Goal: Information Seeking & Learning: Learn about a topic

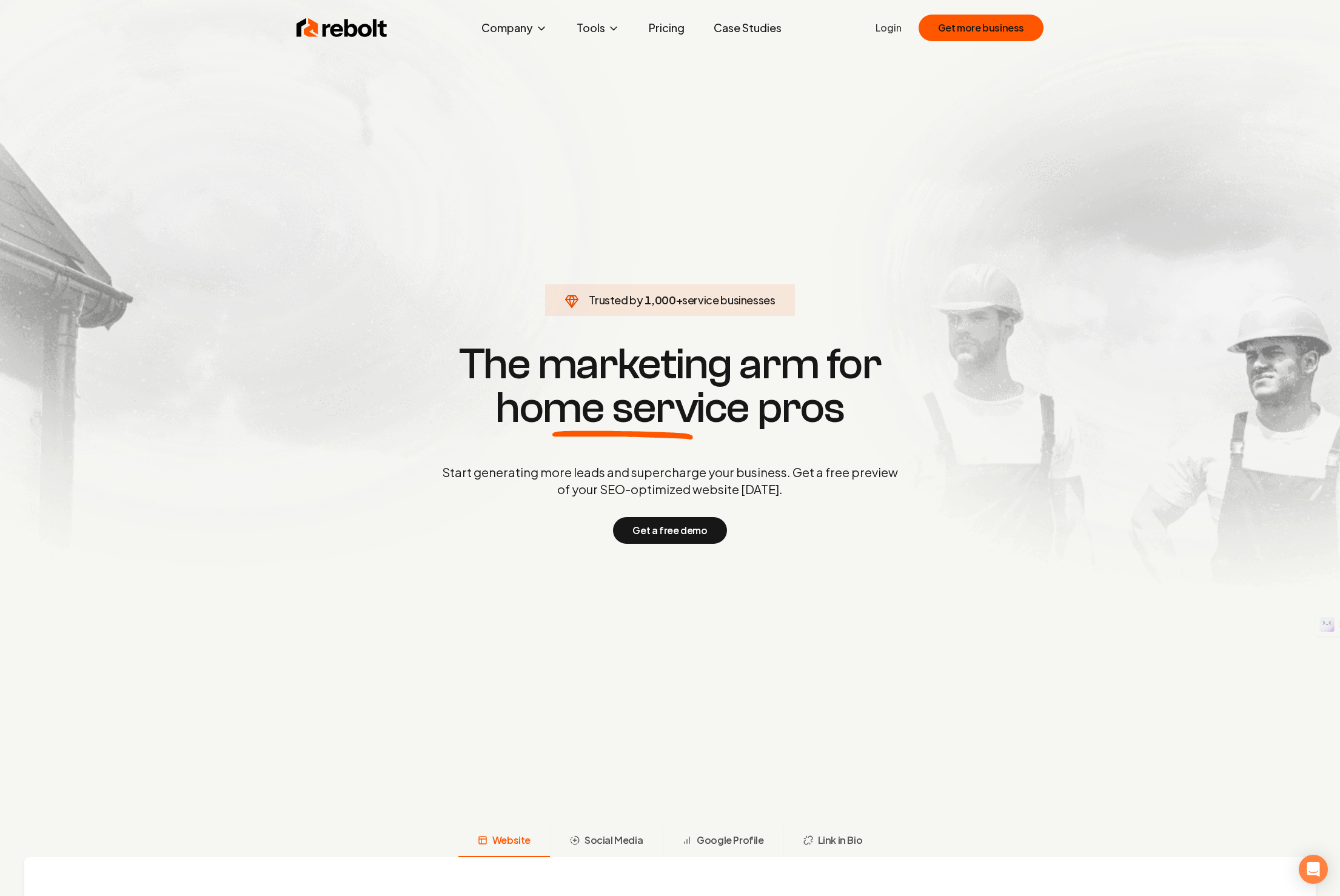
click at [677, 29] on link "Pricing" at bounding box center [667, 28] width 55 height 24
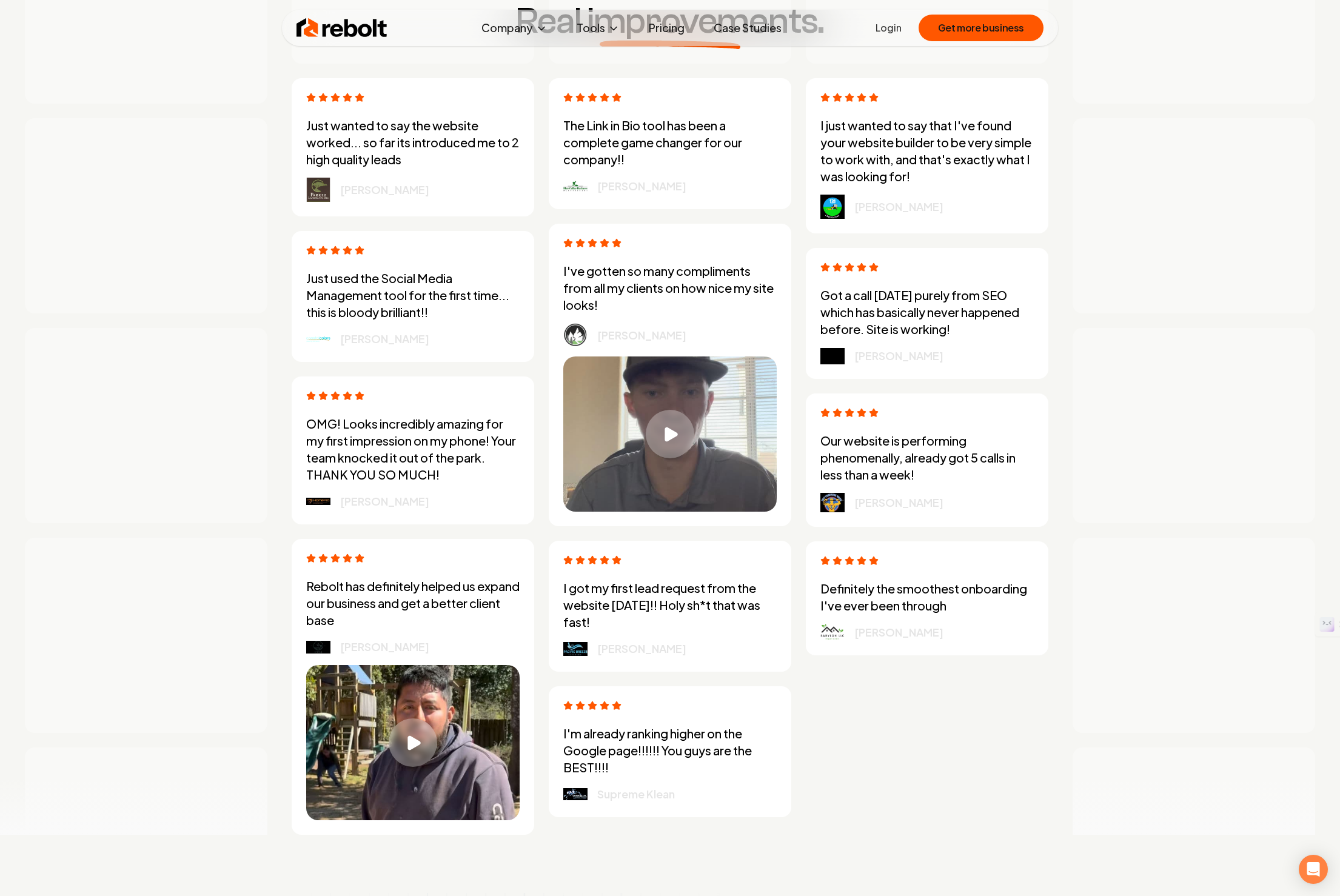
scroll to position [3890, 0]
